Goal: Find specific page/section: Find specific page/section

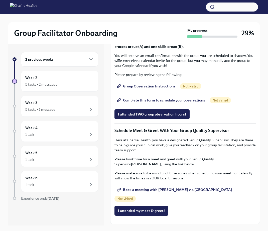
scroll to position [310, 0]
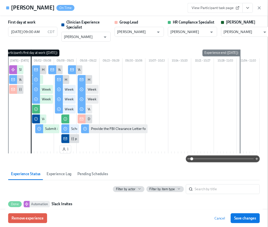
scroll to position [660, 0]
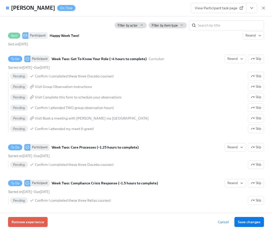
click at [260, 9] on div "View Participant task page" at bounding box center [228, 8] width 75 height 10
click at [262, 9] on icon "button" at bounding box center [263, 8] width 5 height 5
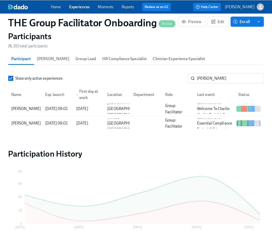
scroll to position [0, 7108]
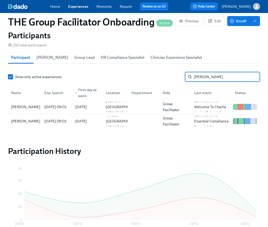
click at [207, 82] on input "anita" at bounding box center [227, 77] width 66 height 10
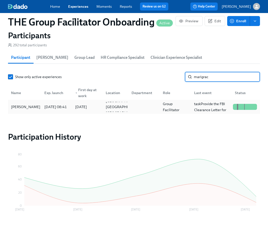
type input "marigrac"
click at [86, 107] on div "2025/07/28" at bounding box center [81, 107] width 12 height 6
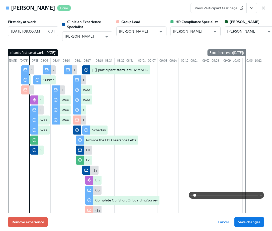
scroll to position [0, 7112]
